Goal: Information Seeking & Learning: Learn about a topic

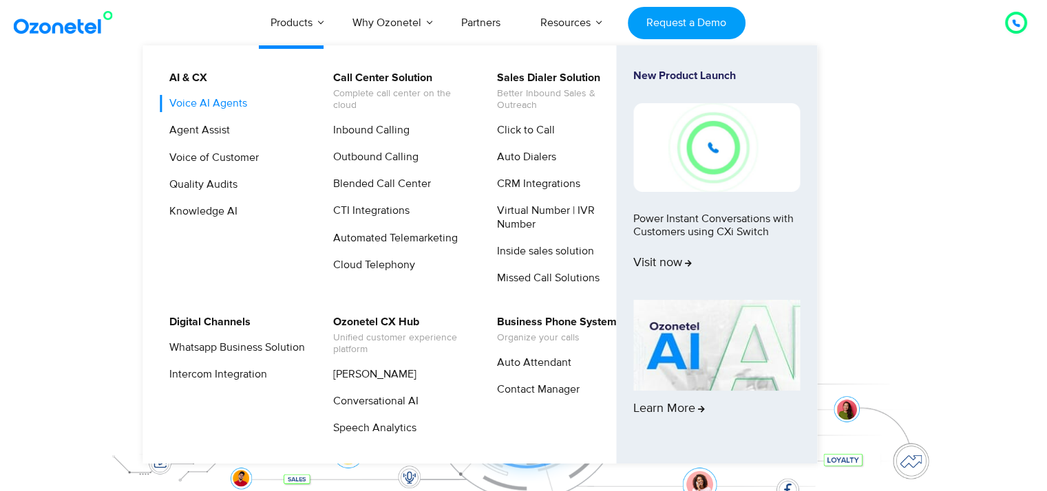
click at [227, 98] on link "Voice AI Agents" at bounding box center [204, 103] width 89 height 17
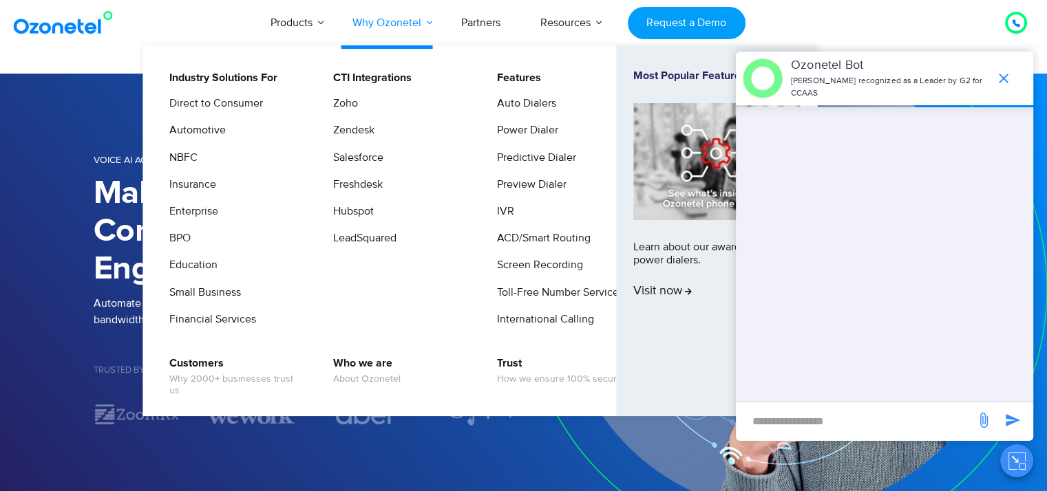
click at [400, 10] on link "Why Ozonetel" at bounding box center [386, 22] width 109 height 45
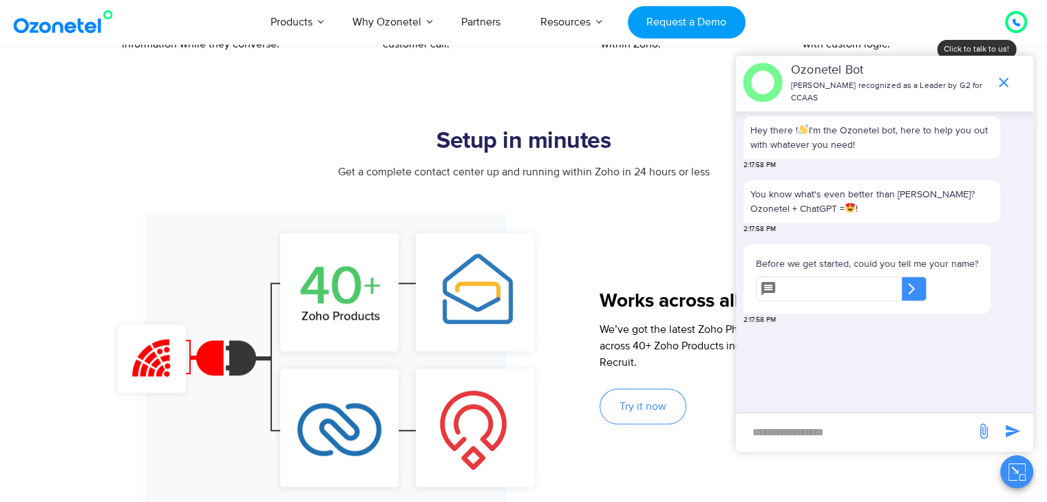
scroll to position [757, 0]
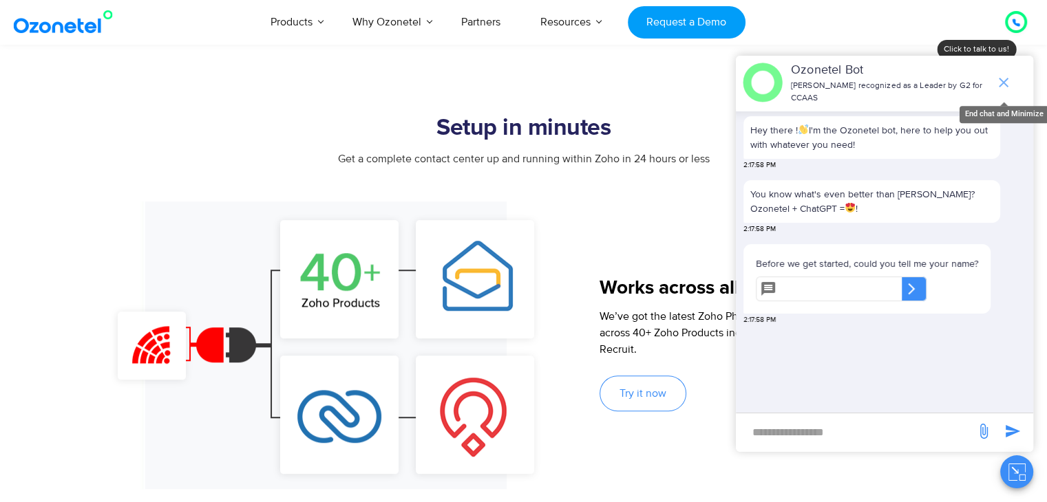
click at [1004, 85] on icon "end chat or minimize" at bounding box center [1003, 82] width 17 height 17
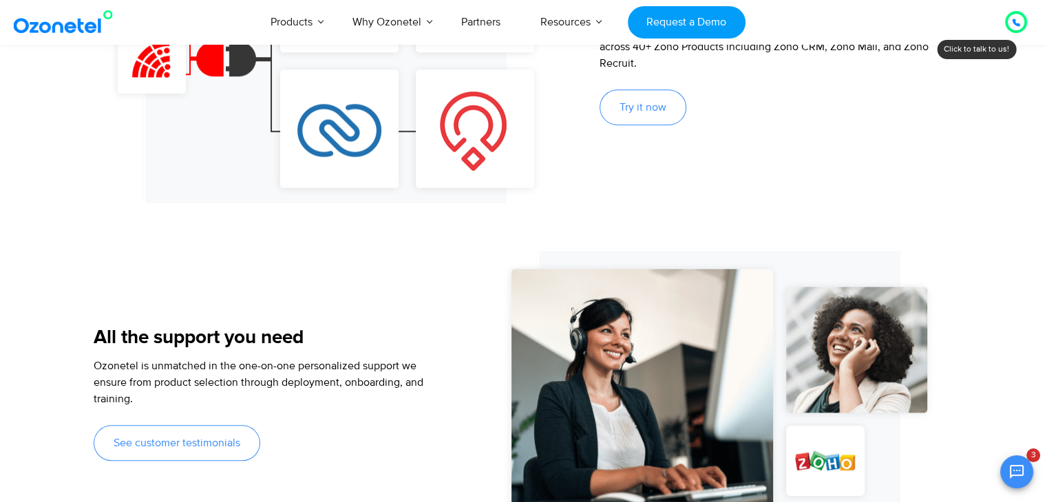
scroll to position [895, 0]
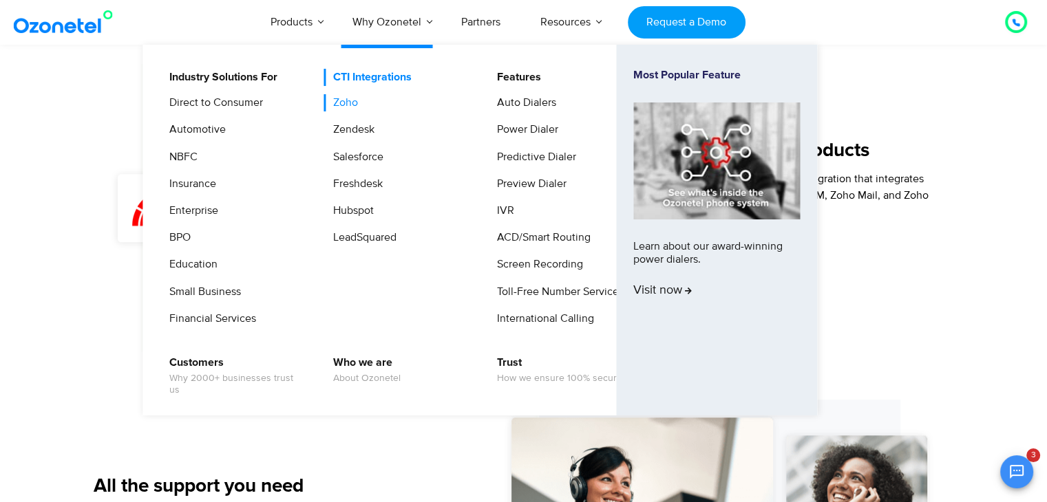
click at [365, 79] on link "CTI Integrations" at bounding box center [368, 77] width 89 height 17
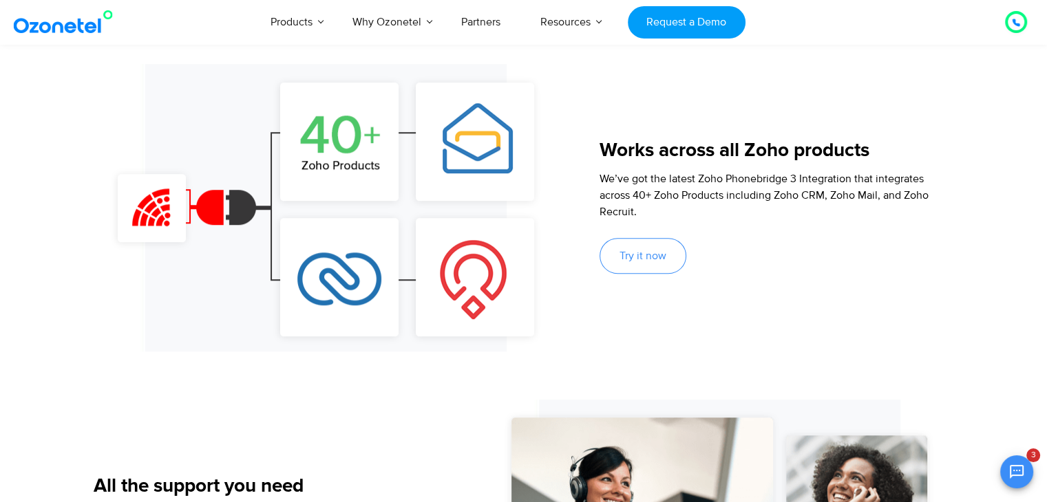
scroll to position [802, 0]
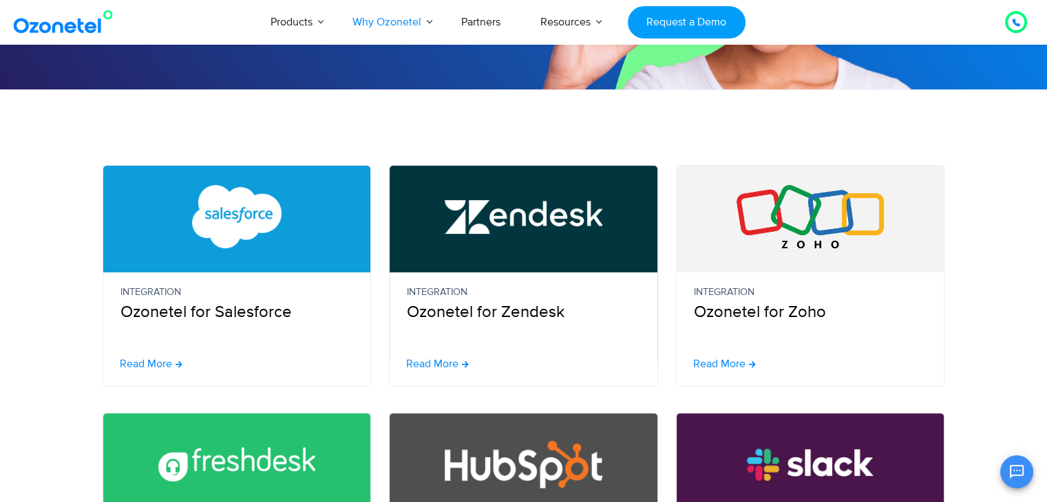
scroll to position [357, 0]
click at [162, 366] on span "Read More" at bounding box center [146, 364] width 52 height 11
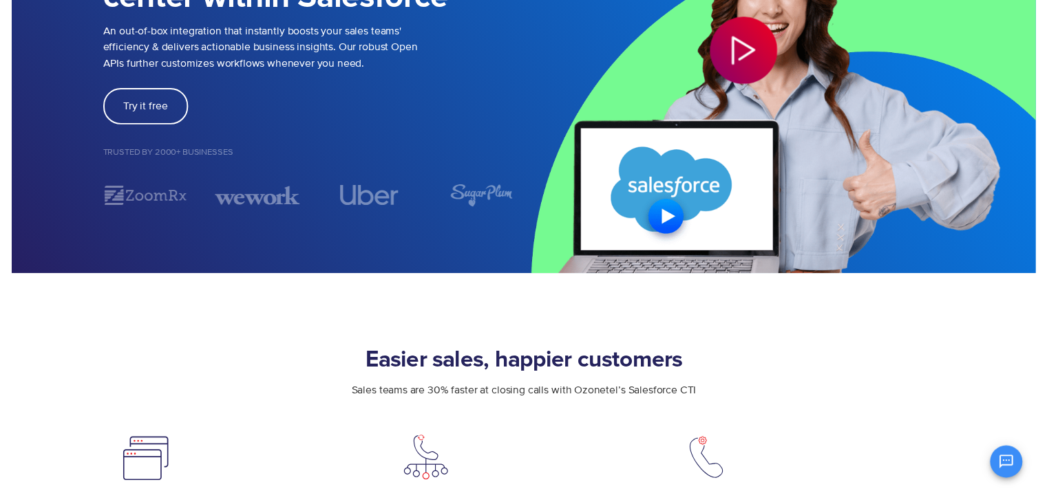
scroll to position [69, 0]
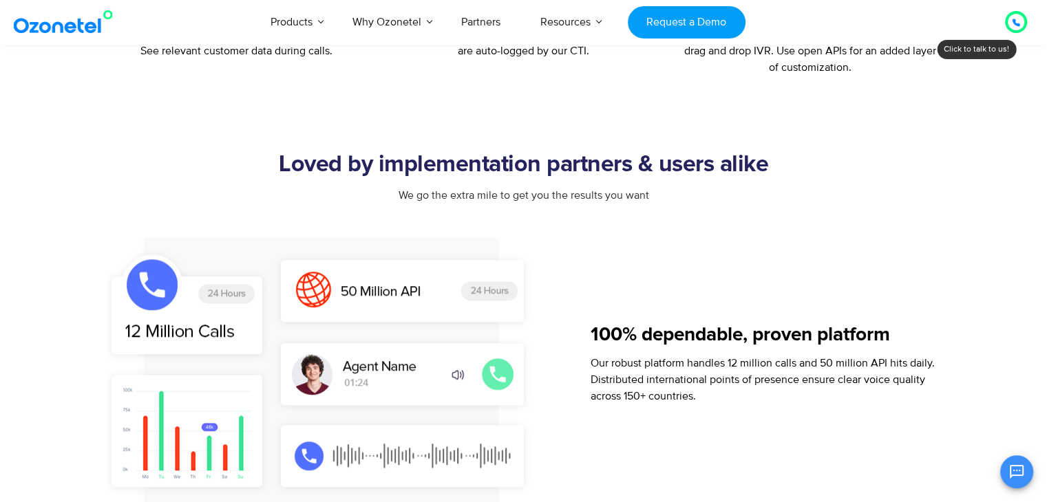
scroll to position [895, 0]
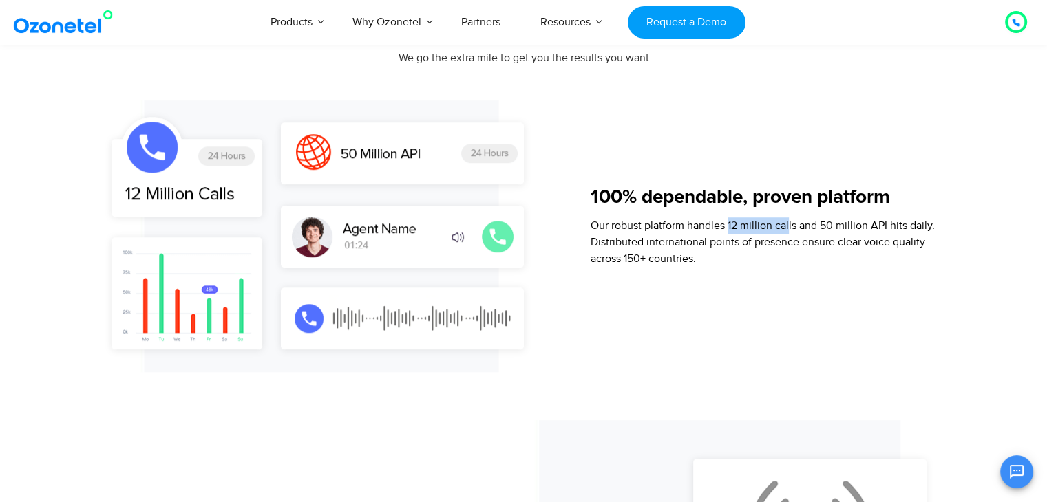
drag, startPoint x: 730, startPoint y: 226, endPoint x: 788, endPoint y: 230, distance: 58.6
click at [788, 230] on p "Our robust platform handles 12 million calls and 50 million API hits daily. Dis…" at bounding box center [770, 242] width 361 height 50
drag, startPoint x: 844, startPoint y: 228, endPoint x: 856, endPoint y: 230, distance: 11.8
click at [856, 230] on p "Our robust platform handles 12 million calls and 50 million API hits daily. Dis…" at bounding box center [770, 242] width 361 height 50
click at [730, 229] on p "Our robust platform handles 12 million calls and 50 million API hits daily. Dis…" at bounding box center [770, 242] width 361 height 50
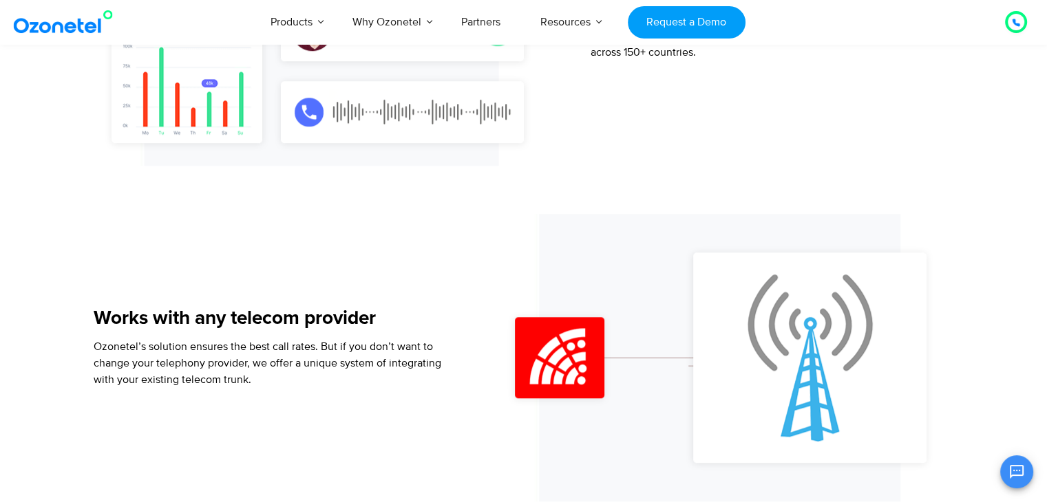
scroll to position [1239, 0]
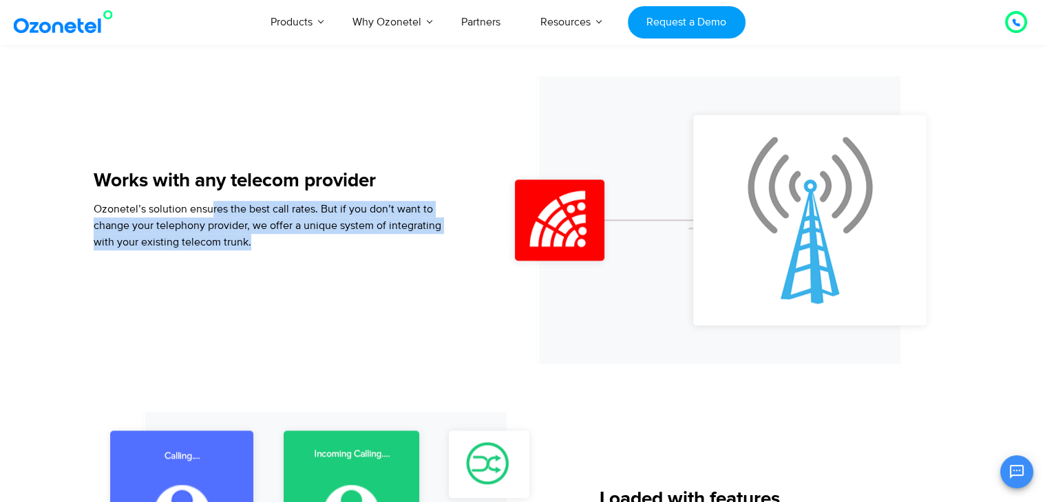
drag, startPoint x: 209, startPoint y: 215, endPoint x: 299, endPoint y: 235, distance: 91.5
click at [299, 235] on p "Ozonetel’s solution ensures the best call rates. But if you don’t want to chang…" at bounding box center [270, 226] width 353 height 50
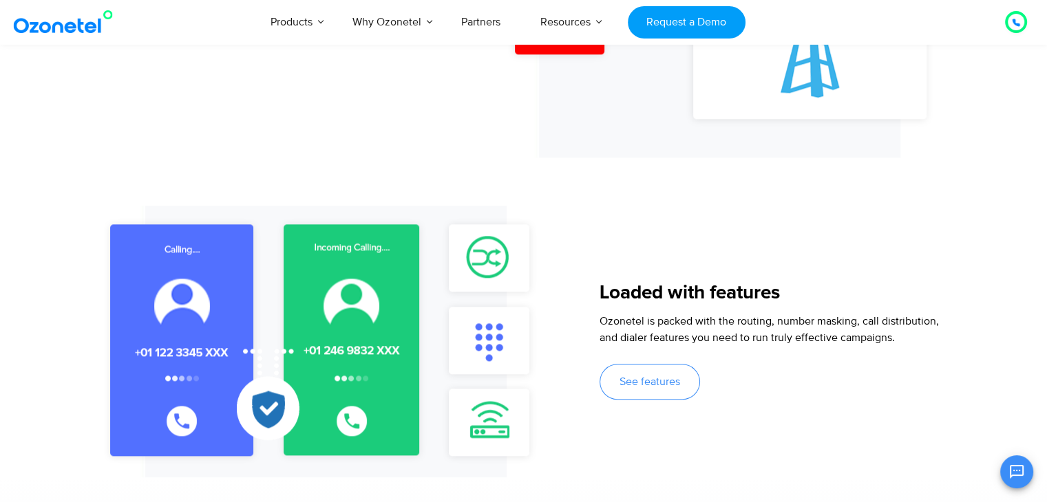
click at [606, 307] on div "Loaded with features" at bounding box center [775, 299] width 353 height 30
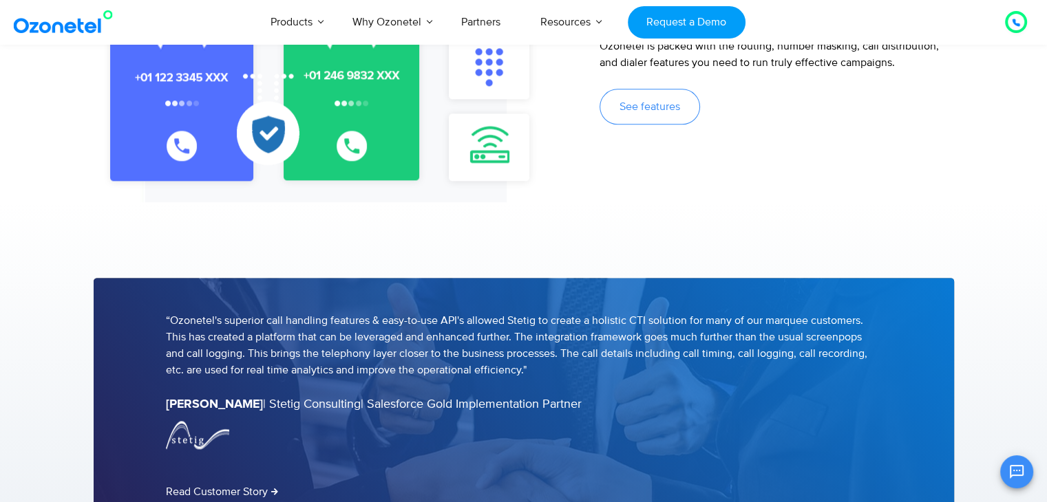
scroll to position [1514, 0]
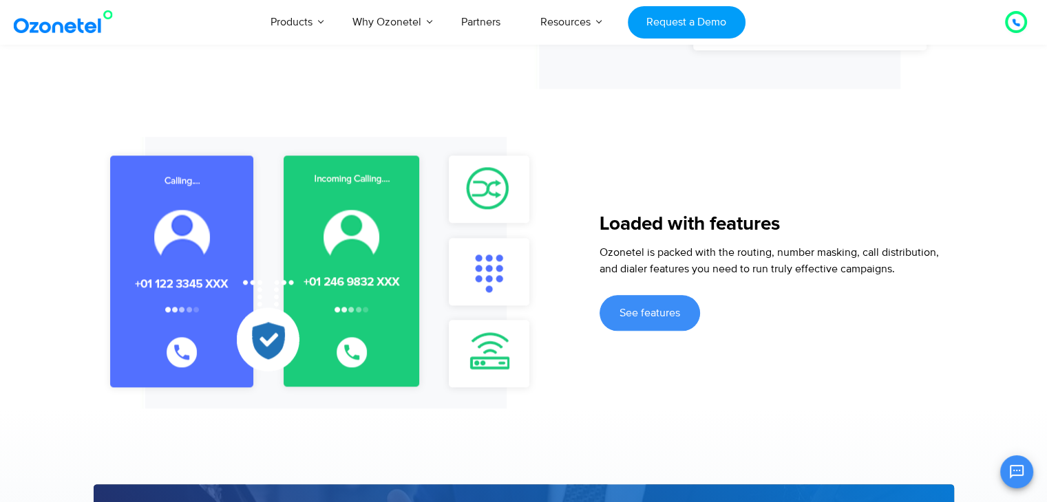
click at [630, 317] on span "See features" at bounding box center [649, 313] width 61 height 11
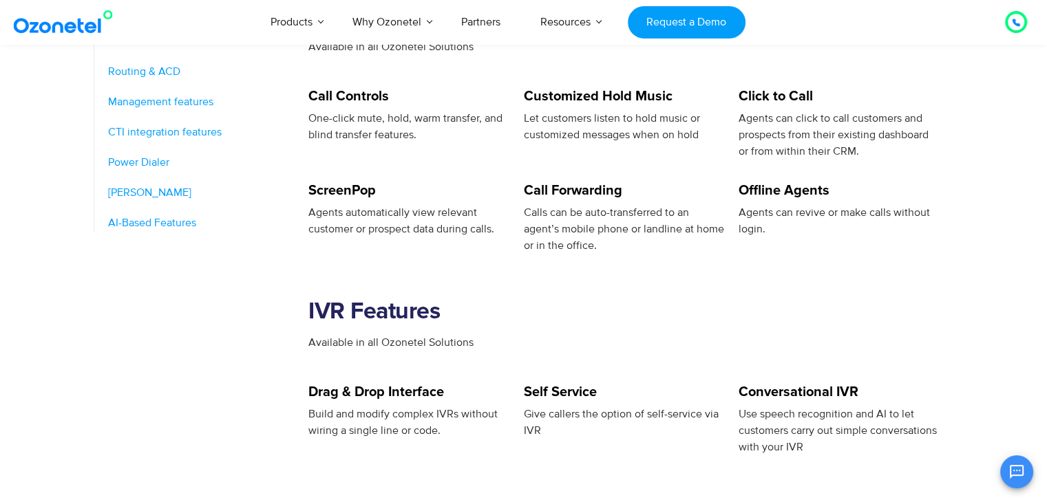
scroll to position [551, 0]
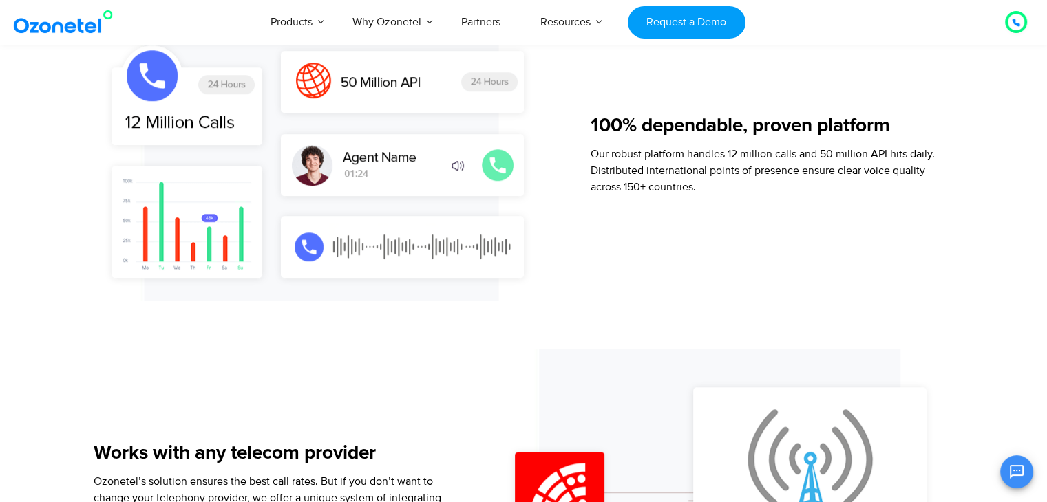
scroll to position [964, 0]
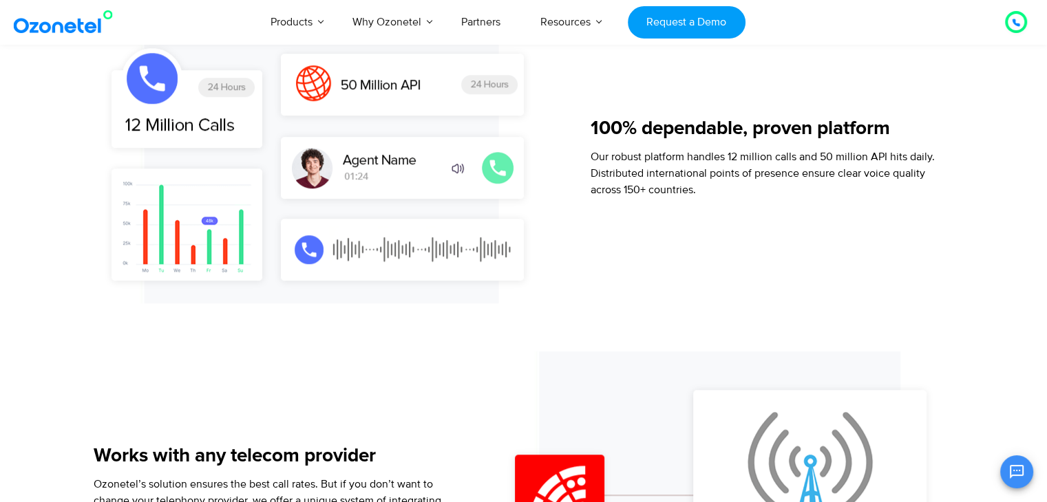
click at [74, 23] on img at bounding box center [65, 22] width 111 height 25
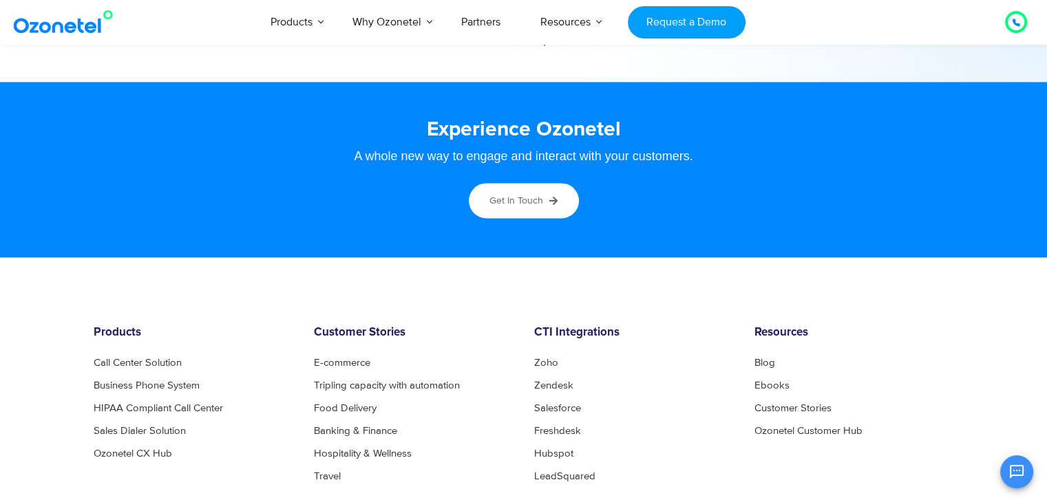
scroll to position [7242, 0]
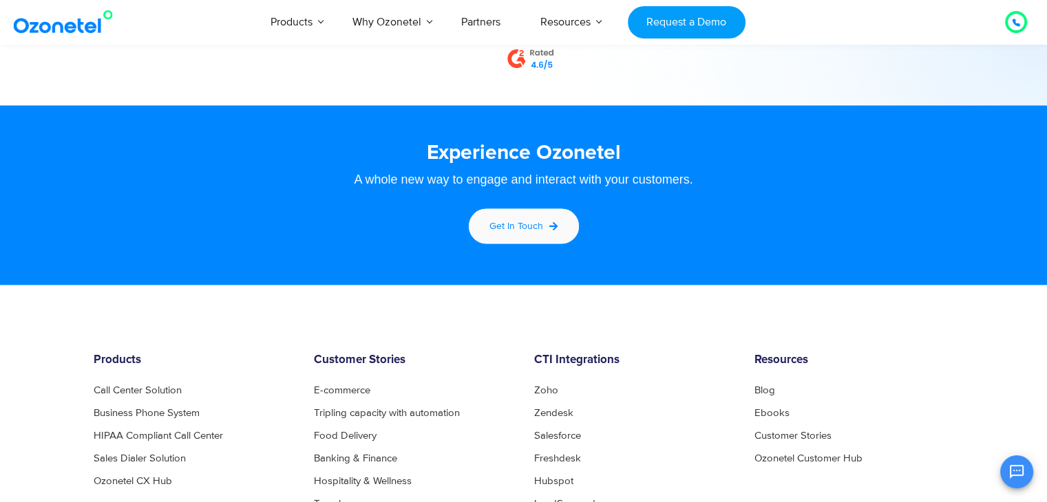
click at [520, 220] on span "Get in touch" at bounding box center [516, 226] width 54 height 12
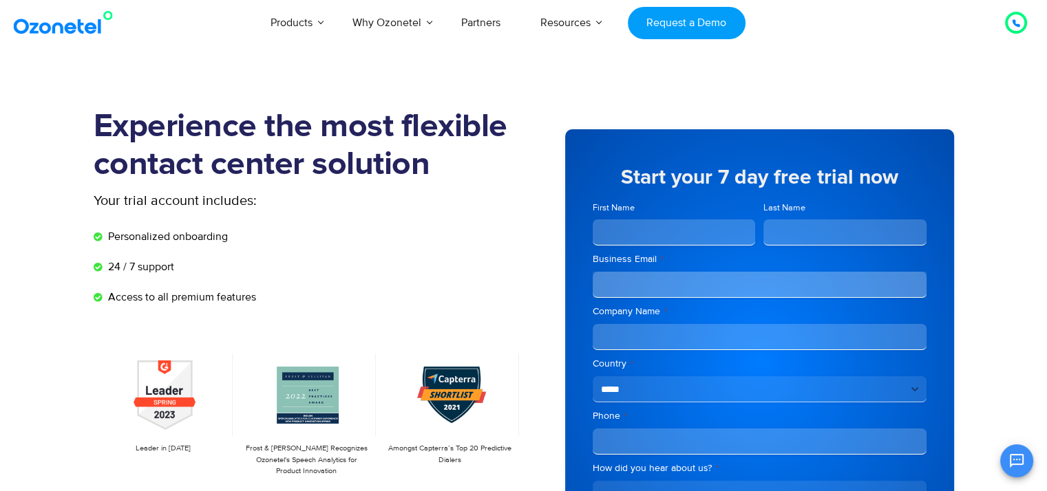
scroll to position [357, 0]
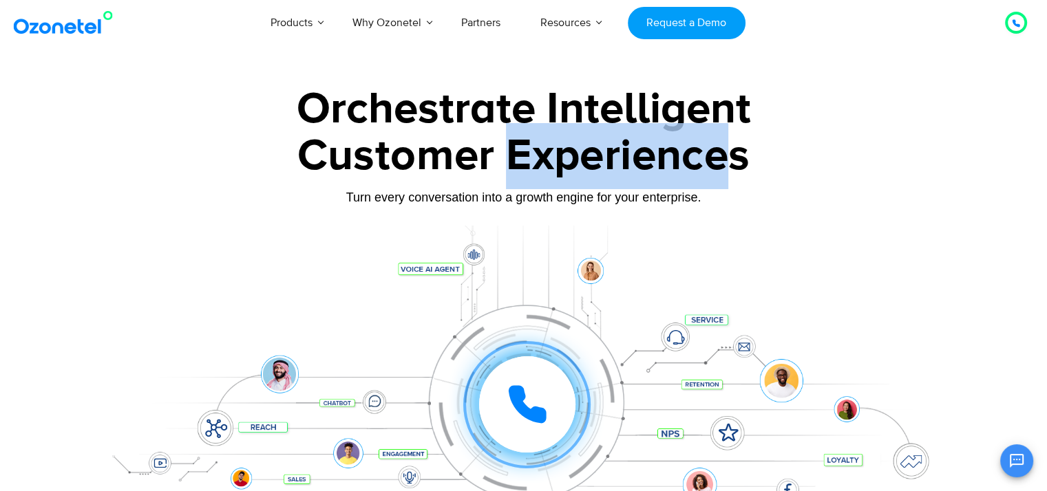
drag, startPoint x: 509, startPoint y: 153, endPoint x: 735, endPoint y: 146, distance: 225.9
click at [735, 146] on div "Customer Experiences" at bounding box center [524, 156] width 860 height 66
click at [736, 147] on div "Customer Experiences" at bounding box center [524, 156] width 860 height 66
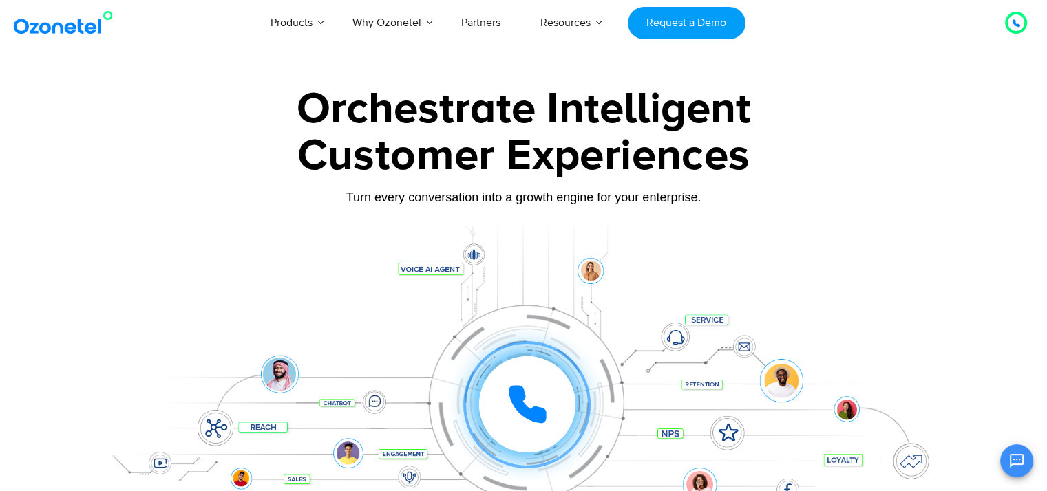
click at [683, 114] on div "Orchestrate Intelligent" at bounding box center [524, 109] width 860 height 44
